Goal: Task Accomplishment & Management: Complete application form

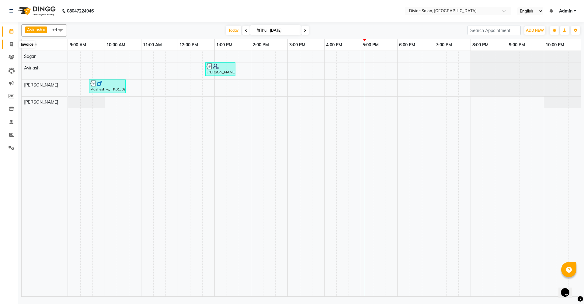
click at [10, 44] on icon at bounding box center [11, 44] width 3 height 5
select select "service"
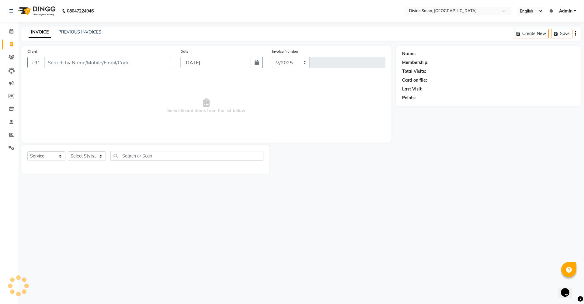
select select "745"
type input "1508"
click at [97, 155] on select "Select Stylist [PERSON_NAME] Pooja [PERSON_NAME] pooja [PERSON_NAME] [PERSON_NA…" at bounding box center [87, 155] width 38 height 9
select select "11821"
click at [68, 151] on select "Select Stylist [PERSON_NAME] Pooja [PERSON_NAME] pooja [PERSON_NAME] [PERSON_NA…" at bounding box center [87, 155] width 38 height 9
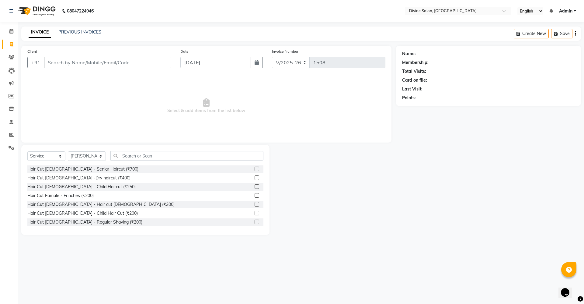
click at [255, 202] on label at bounding box center [257, 204] width 5 height 5
click at [255, 202] on input "checkbox" at bounding box center [257, 204] width 4 height 4
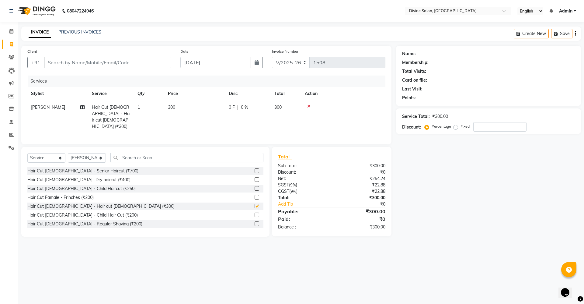
checkbox input "false"
click at [255, 222] on label at bounding box center [257, 223] width 5 height 5
click at [255, 222] on input "checkbox" at bounding box center [257, 224] width 4 height 4
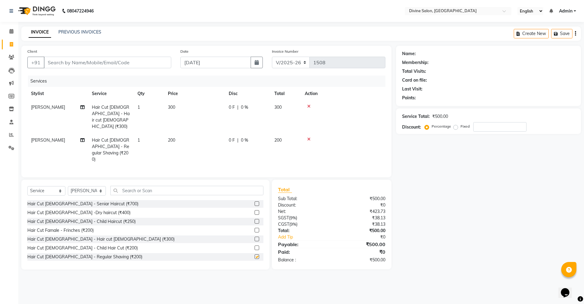
checkbox input "false"
click at [132, 66] on input "Client" at bounding box center [108, 63] width 128 height 12
click at [172, 105] on span "300" at bounding box center [171, 106] width 7 height 5
select select "11821"
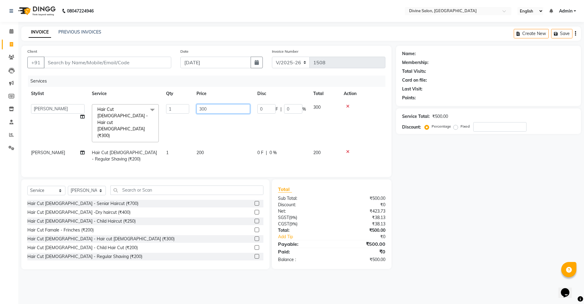
click at [222, 109] on input "300" at bounding box center [224, 108] width 54 height 9
type input "3"
type input "200"
click at [135, 61] on input "Client" at bounding box center [108, 63] width 128 height 12
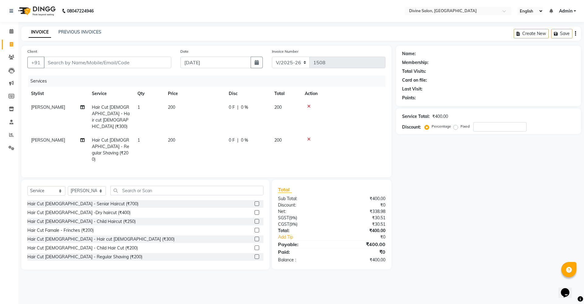
click at [278, 137] on span "200" at bounding box center [277, 139] width 7 height 5
select select "11821"
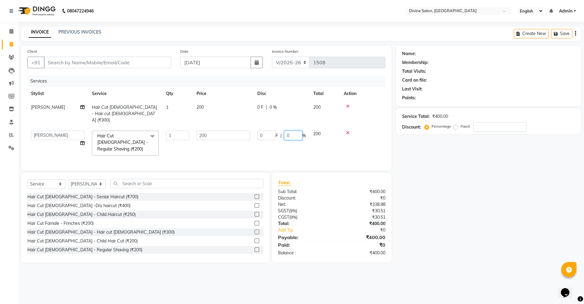
click at [296, 131] on input "0" at bounding box center [293, 135] width 18 height 9
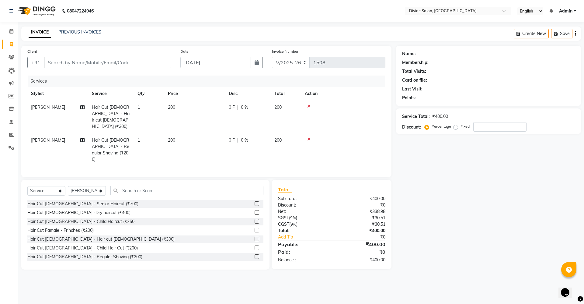
click at [170, 137] on span "200" at bounding box center [171, 139] width 7 height 5
select select "11821"
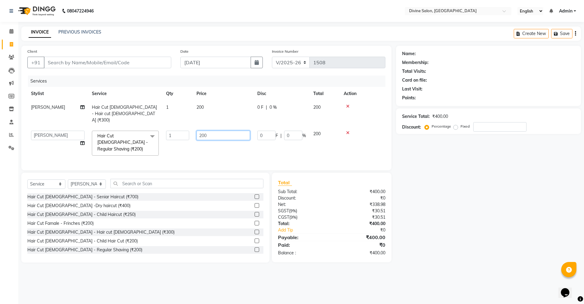
click at [218, 131] on input "200" at bounding box center [224, 135] width 54 height 9
type input "2"
type input "150"
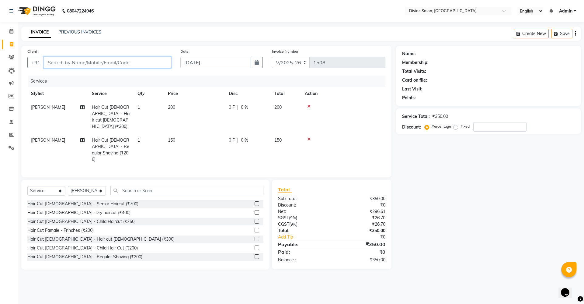
click at [150, 67] on input "Client" at bounding box center [108, 63] width 128 height 12
click at [155, 62] on input "Client" at bounding box center [108, 63] width 128 height 12
click at [142, 65] on input "Client" at bounding box center [108, 63] width 128 height 12
type input "7"
type input "0"
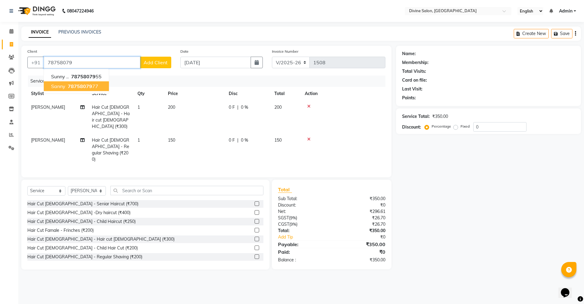
click at [92, 85] on ngb-highlight "78758079 77" at bounding box center [83, 86] width 32 height 6
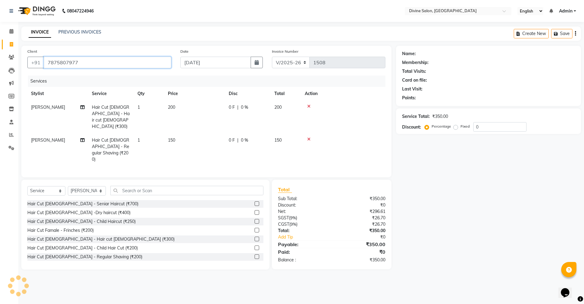
type input "7875807977"
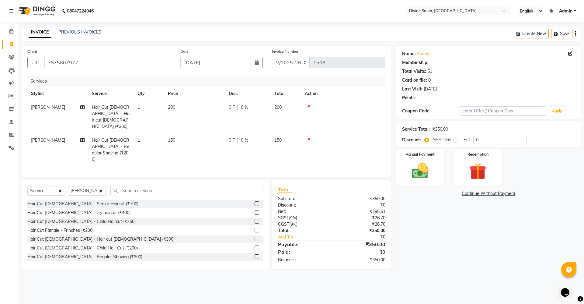
select select "2: Object"
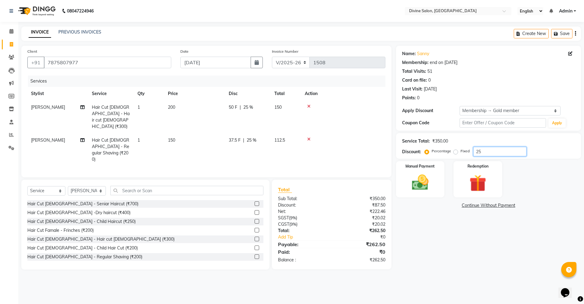
click at [495, 152] on input "25" at bounding box center [499, 151] width 53 height 9
type input "2"
click at [416, 185] on img at bounding box center [420, 182] width 28 height 20
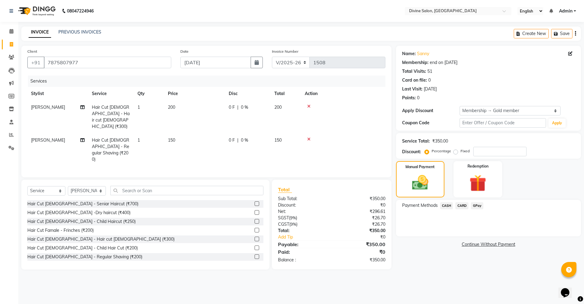
click at [480, 202] on span "GPay" at bounding box center [477, 205] width 12 height 7
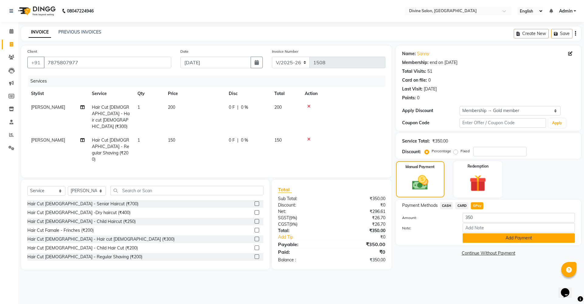
click at [473, 234] on button "Add Payment" at bounding box center [519, 237] width 112 height 9
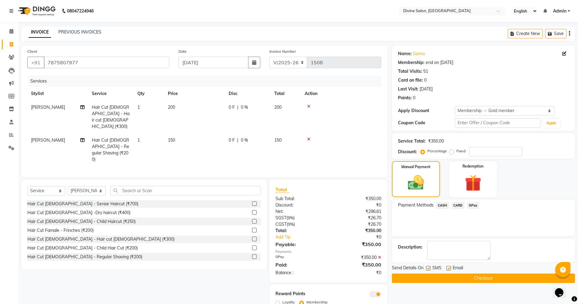
click at [475, 278] on button "Checkout" at bounding box center [483, 277] width 183 height 9
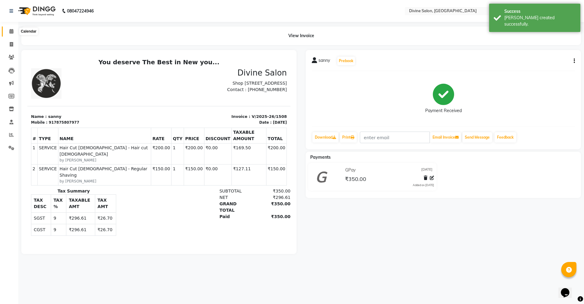
click at [12, 30] on icon at bounding box center [11, 31] width 4 height 5
